Goal: Task Accomplishment & Management: Manage account settings

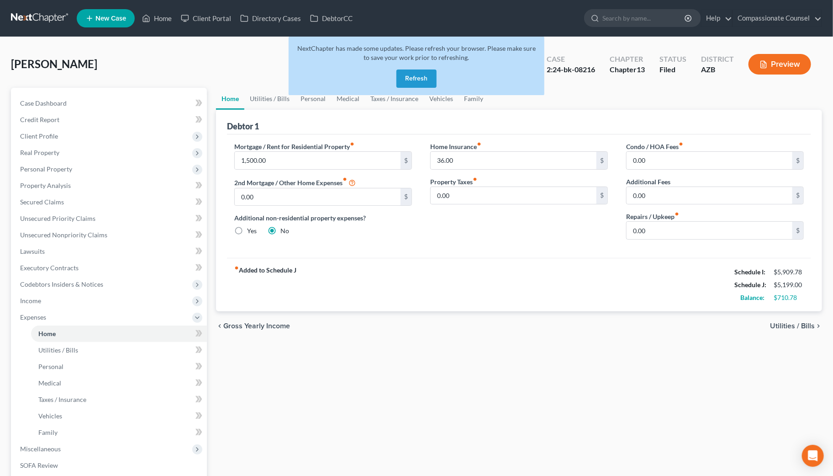
click at [415, 72] on button "Refresh" at bounding box center [416, 78] width 40 height 18
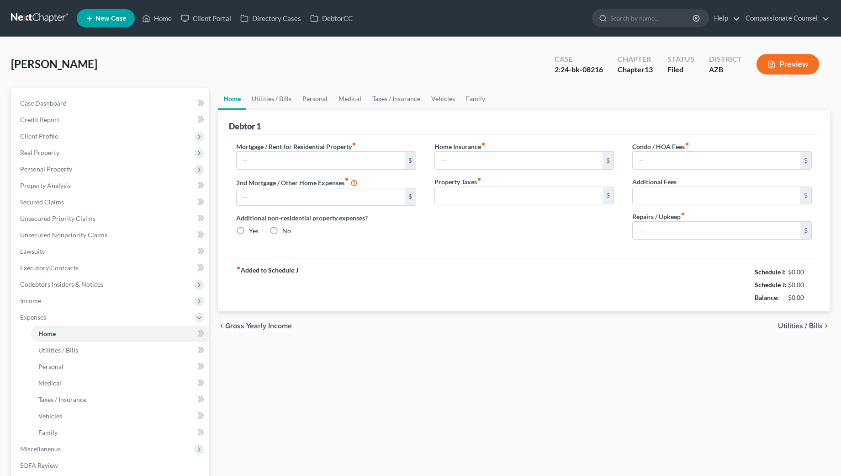
type input "1,500.00"
type input "0.00"
radio input "true"
type input "36.00"
type input "0.00"
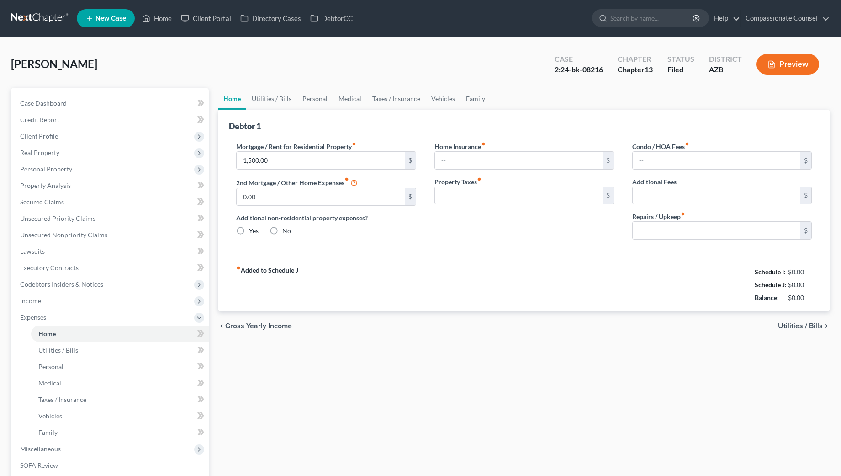
type input "0.00"
